Goal: Task Accomplishment & Management: Complete application form

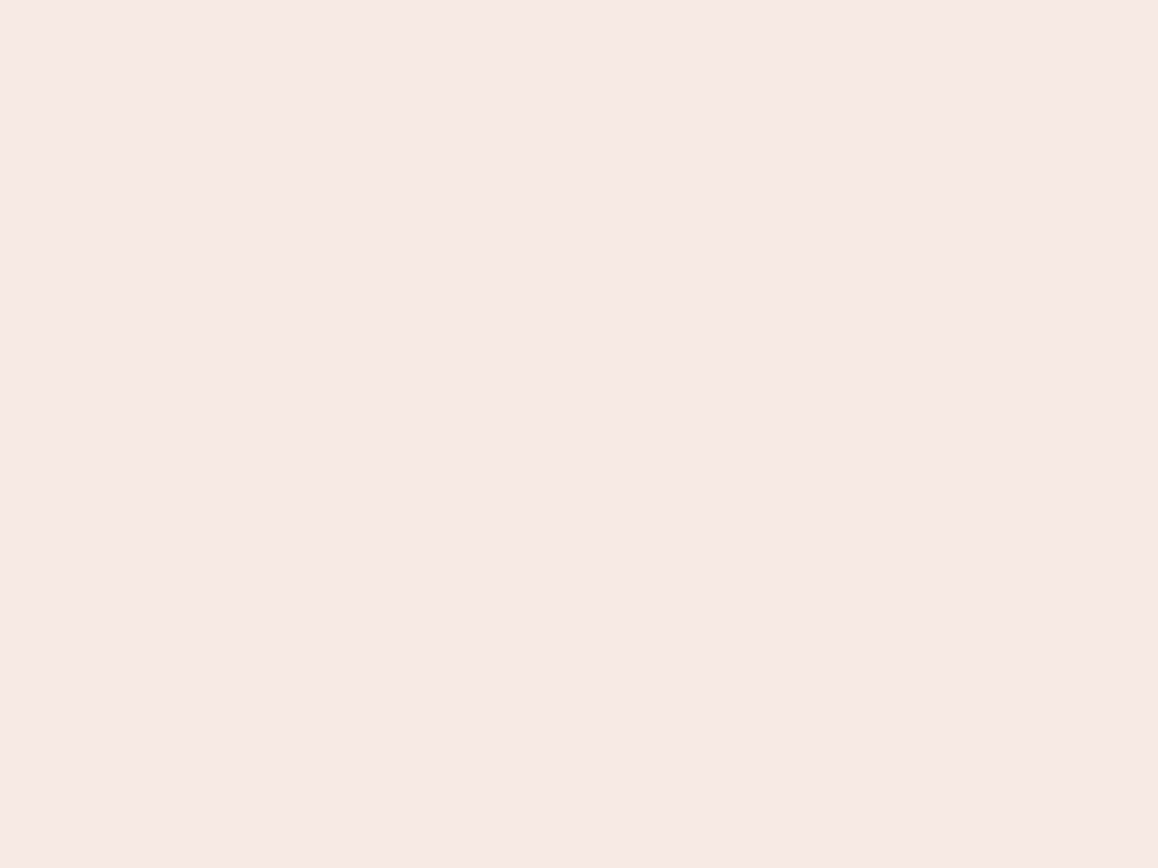
click at [579, 434] on nb-app "Almost there Thank you for registering for Newbook. Your account is under revie…" at bounding box center [579, 434] width 1158 height 868
click at [579, 0] on nb-app "Almost there Thank you for registering for Newbook. Your account is under revie…" at bounding box center [579, 434] width 1158 height 868
click at [619, 0] on nb-app "Almost there Thank you for registering for Newbook. Your account is under revie…" at bounding box center [579, 434] width 1158 height 868
click at [579, 434] on nb-app "Almost there Thank you for registering for Newbook. Your account is under revie…" at bounding box center [579, 434] width 1158 height 868
click at [579, 0] on nb-app "Almost there Thank you for registering for Newbook. Your account is under revie…" at bounding box center [579, 434] width 1158 height 868
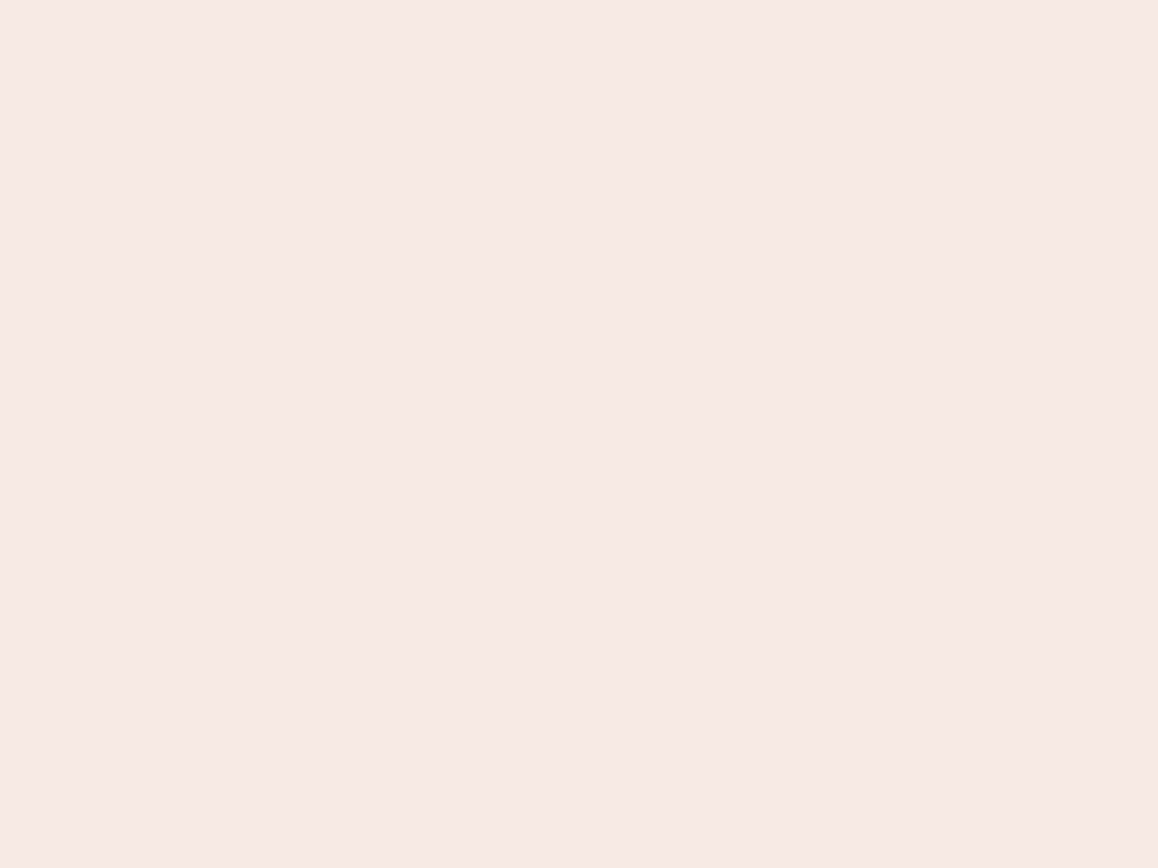
click at [404, 0] on nb-app "Almost there Thank you for registering for Newbook. Your account is under revie…" at bounding box center [579, 434] width 1158 height 868
click at [579, 434] on nb-app "Almost there Thank you for registering for Newbook. Your account is under revie…" at bounding box center [579, 434] width 1158 height 868
click at [579, 0] on nb-app "Almost there Thank you for registering for Newbook. Your account is under revie…" at bounding box center [579, 434] width 1158 height 868
click at [404, 0] on nb-app "Almost there Thank you for registering for Newbook. Your account is under revie…" at bounding box center [579, 434] width 1158 height 868
click at [579, 434] on nb-app "Almost there Thank you for registering for Newbook. Your account is under revie…" at bounding box center [579, 434] width 1158 height 868
